Goal: Transaction & Acquisition: Obtain resource

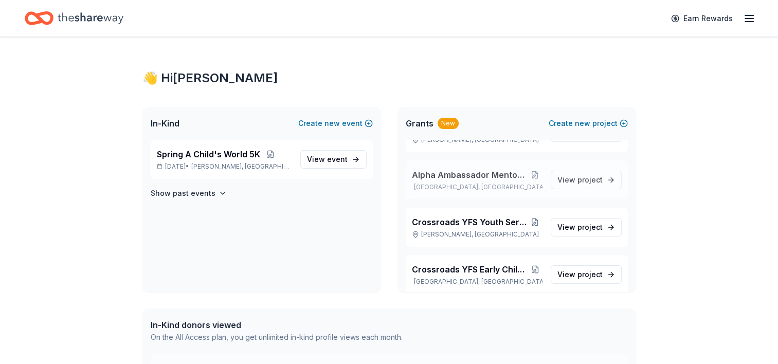
scroll to position [84, 0]
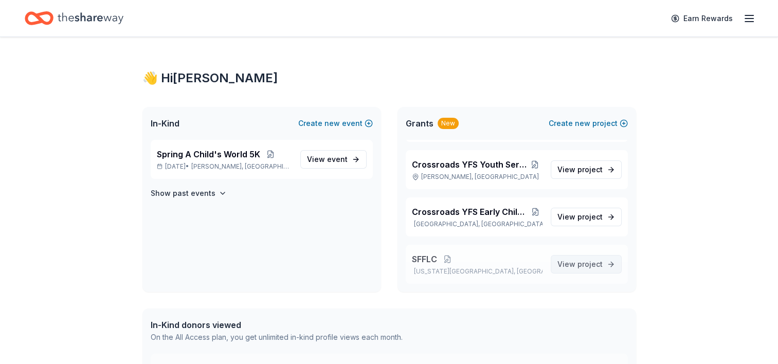
click at [577, 266] on span "project" at bounding box center [589, 264] width 25 height 9
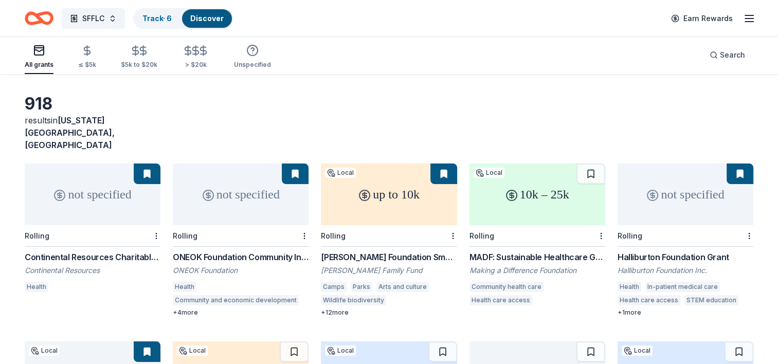
scroll to position [51, 0]
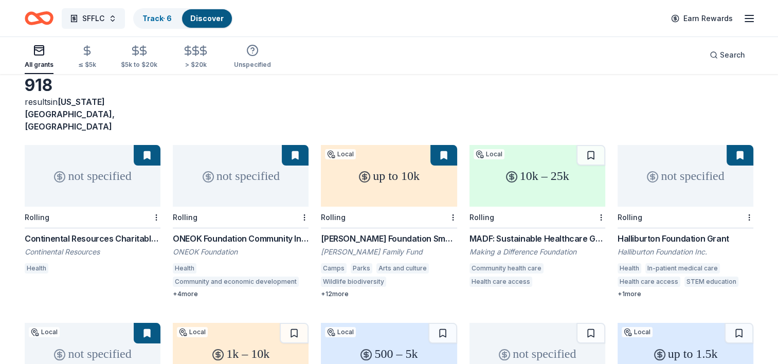
click at [76, 164] on div "not specified" at bounding box center [93, 176] width 136 height 62
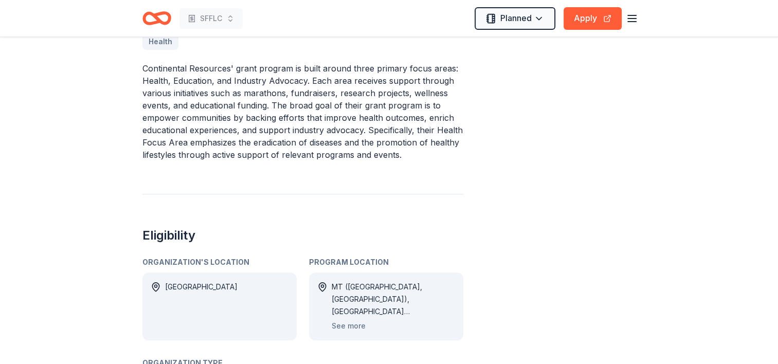
scroll to position [411, 0]
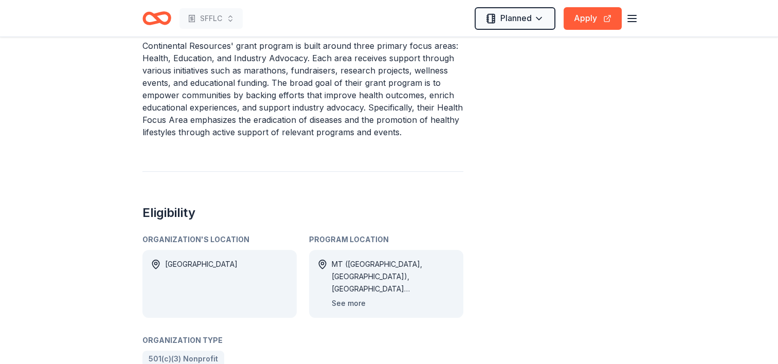
click at [356, 303] on button "See more" at bounding box center [349, 303] width 34 height 12
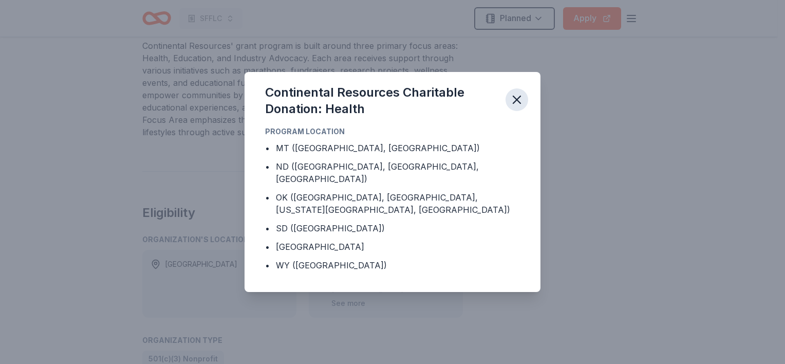
click at [518, 103] on icon "button" at bounding box center [517, 99] width 7 height 7
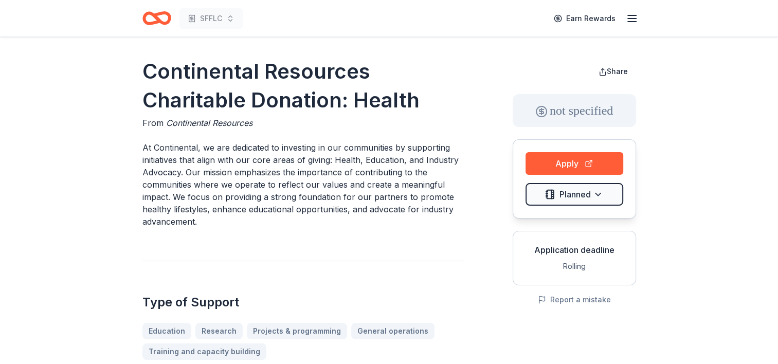
scroll to position [0, 0]
click at [578, 167] on button "Apply" at bounding box center [574, 164] width 98 height 23
